Goal: Check status: Check status

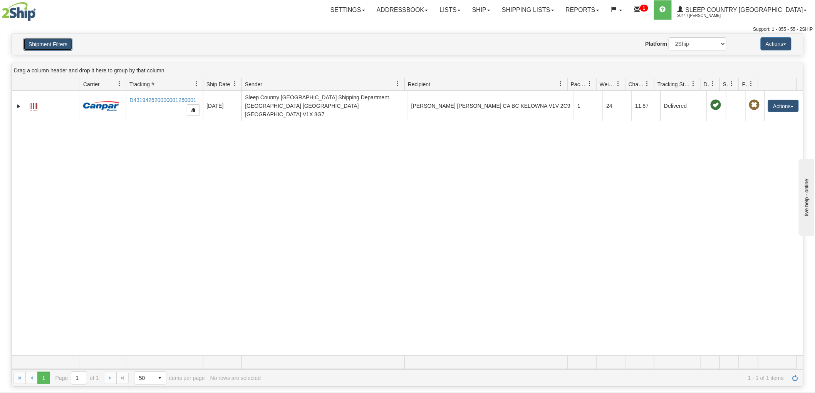
click at [62, 48] on button "Shipment Filters" at bounding box center [47, 44] width 49 height 13
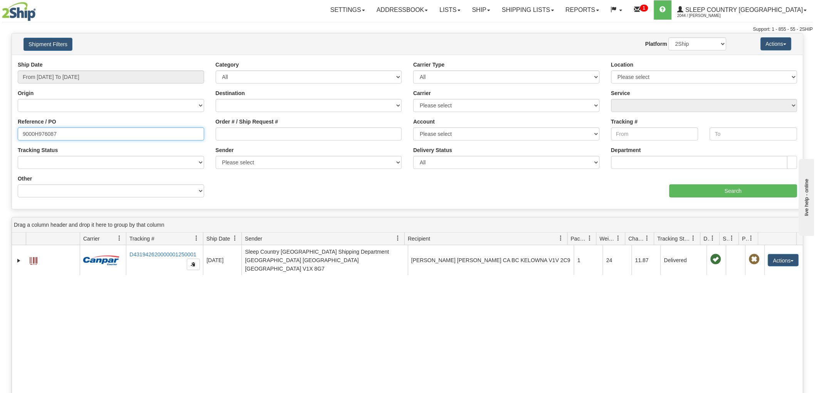
drag, startPoint x: 77, startPoint y: 129, endPoint x: 27, endPoint y: 116, distance: 51.3
click at [0, 129] on div "Please wait... × Confirm Delete Delete Cancel × Confirm Delete Yes No Cancel × …" at bounding box center [407, 287] width 815 height 508
paste input "9000H981539"
type input "9000H981539"
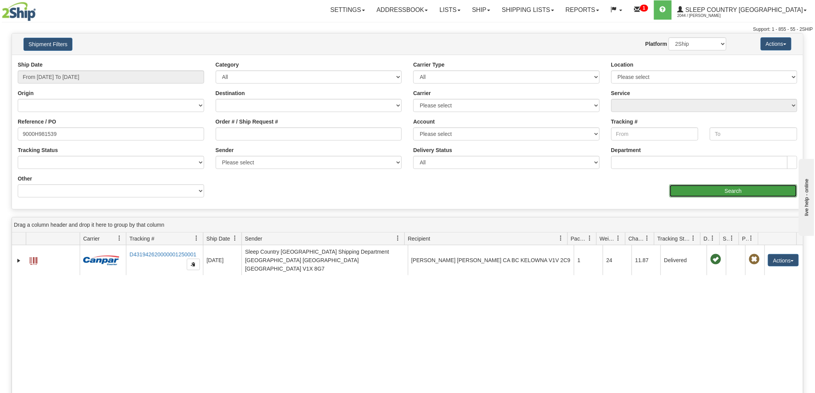
click at [710, 189] on input "Search" at bounding box center [733, 190] width 128 height 13
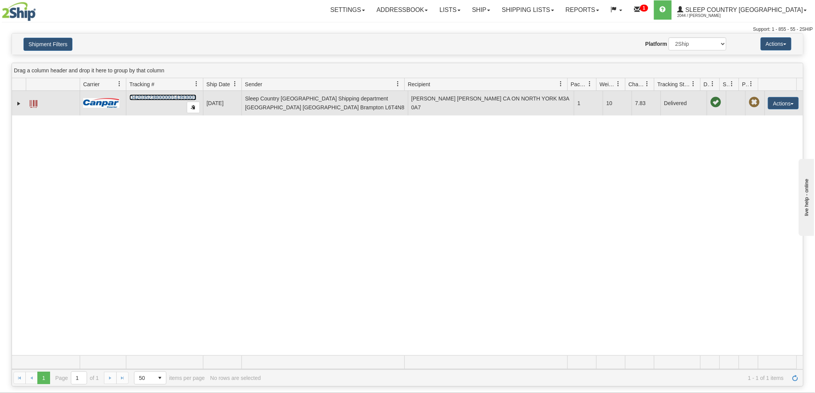
click at [172, 97] on link "D420352380000014393001" at bounding box center [162, 97] width 67 height 6
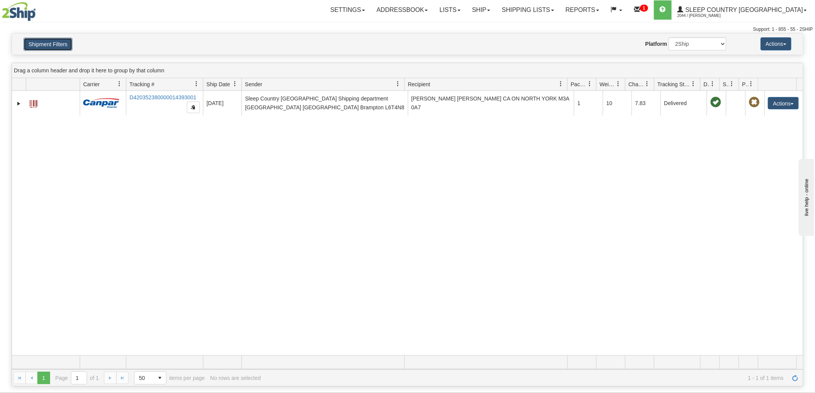
click at [54, 44] on button "Shipment Filters" at bounding box center [47, 44] width 49 height 13
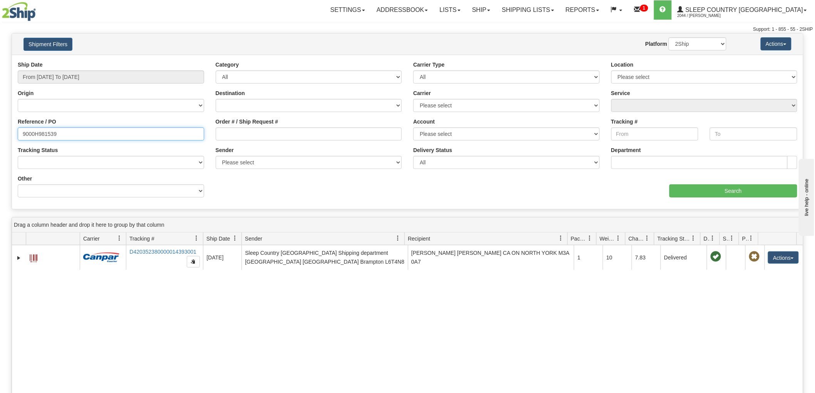
drag, startPoint x: 73, startPoint y: 136, endPoint x: 6, endPoint y: 129, distance: 67.7
click at [0, 136] on div "Please wait... × Confirm Delete Delete Cancel × Confirm Delete Yes No Cancel × …" at bounding box center [407, 287] width 815 height 508
paste input "9000H978210"
type input "9000H978210"
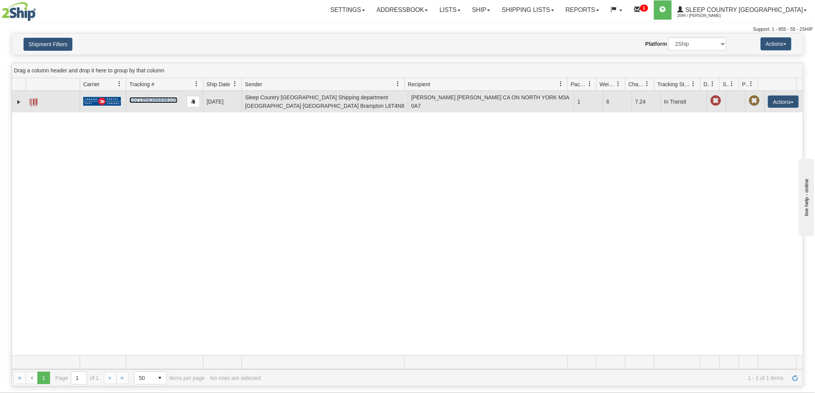
click at [161, 97] on link "1021956386898109" at bounding box center [153, 100] width 48 height 6
